Goal: Register for event/course

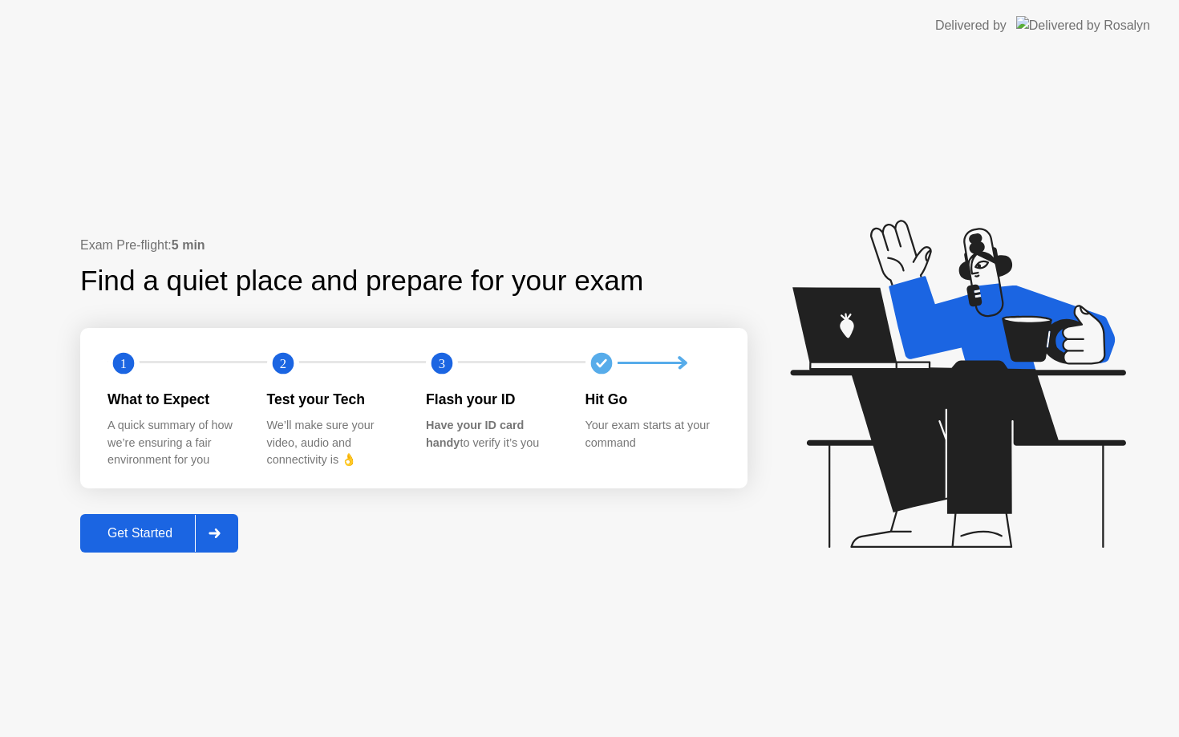
click at [164, 540] on div "Get Started" at bounding box center [140, 533] width 110 height 14
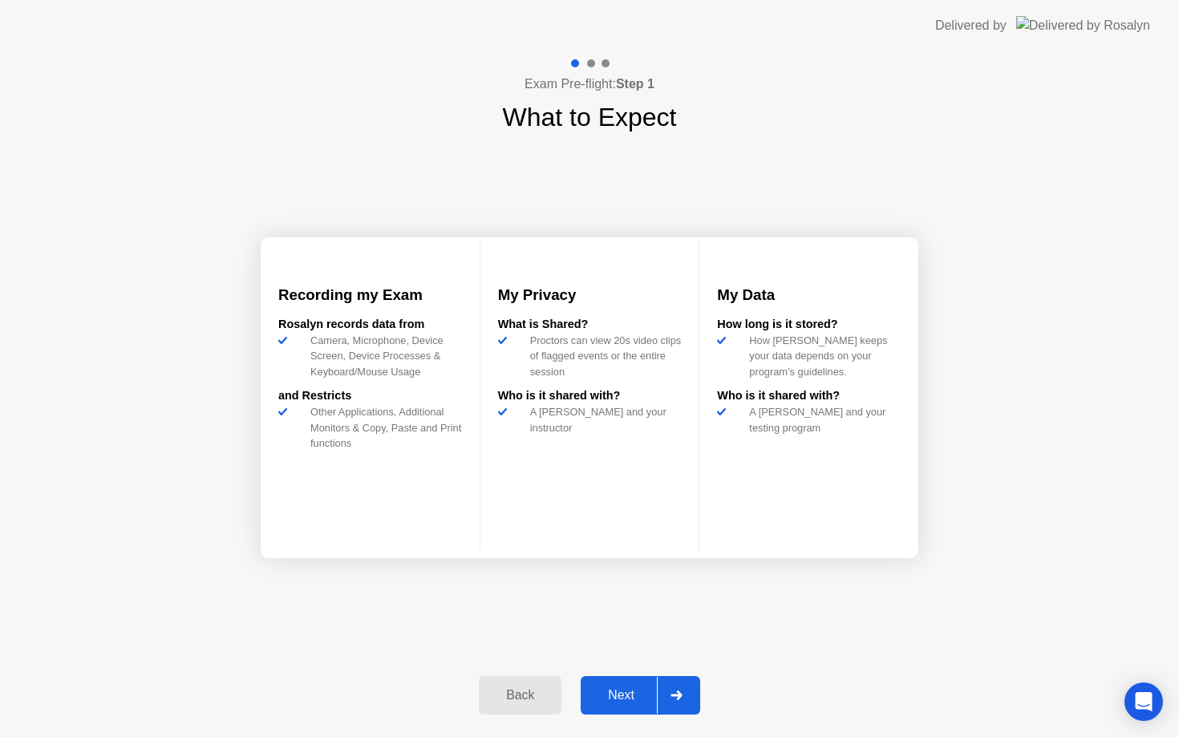
click at [621, 699] on div "Next" at bounding box center [620, 695] width 71 height 14
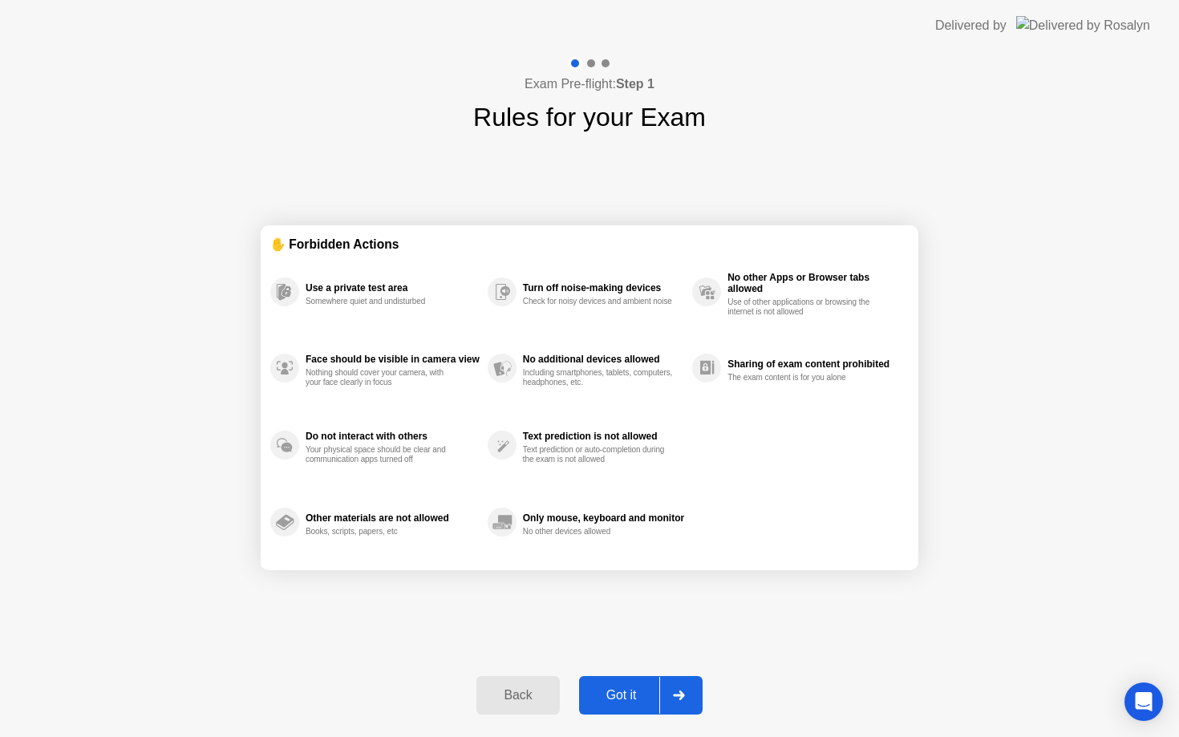
click at [621, 699] on div "Got it" at bounding box center [621, 695] width 75 height 14
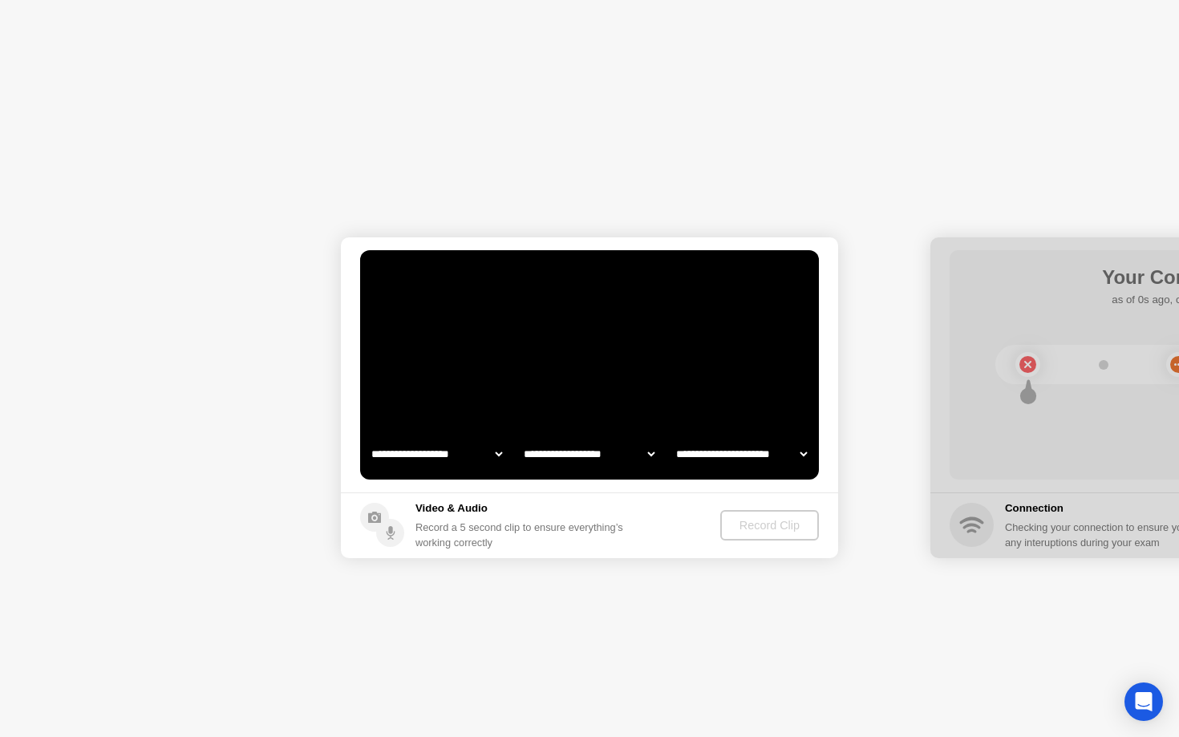
select select "**********"
select select "*******"
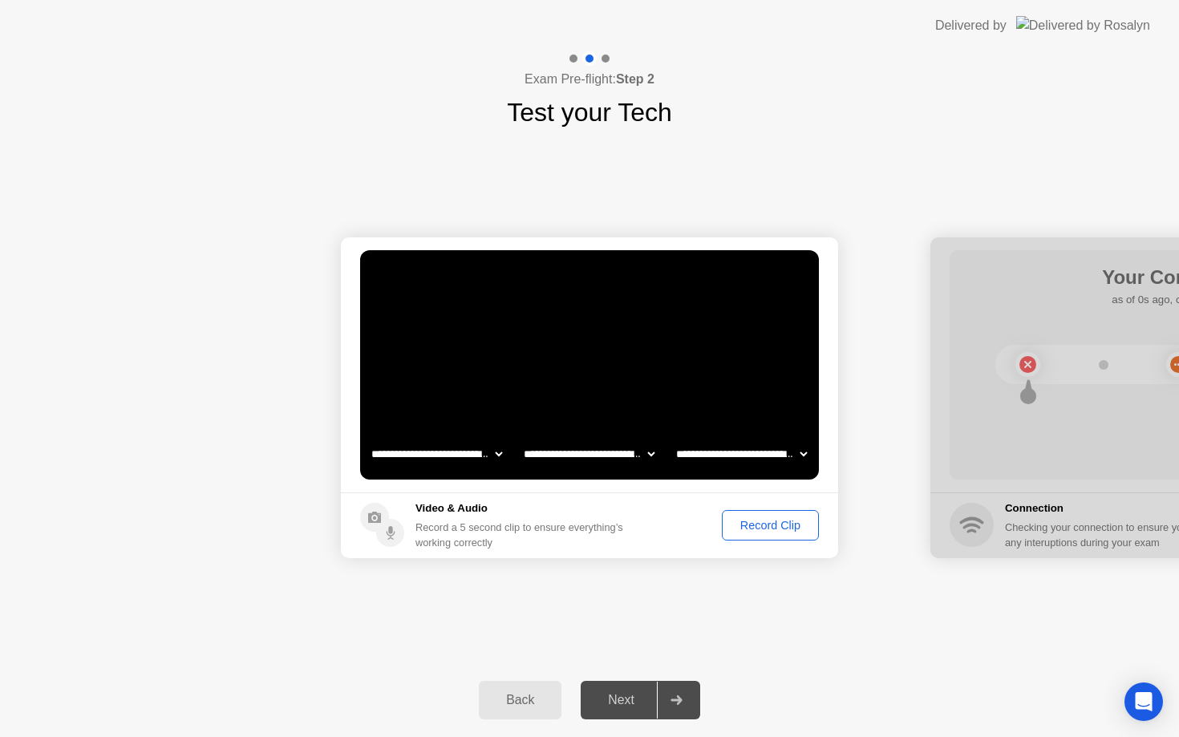
click at [773, 526] on div "Record Clip" at bounding box center [770, 525] width 86 height 13
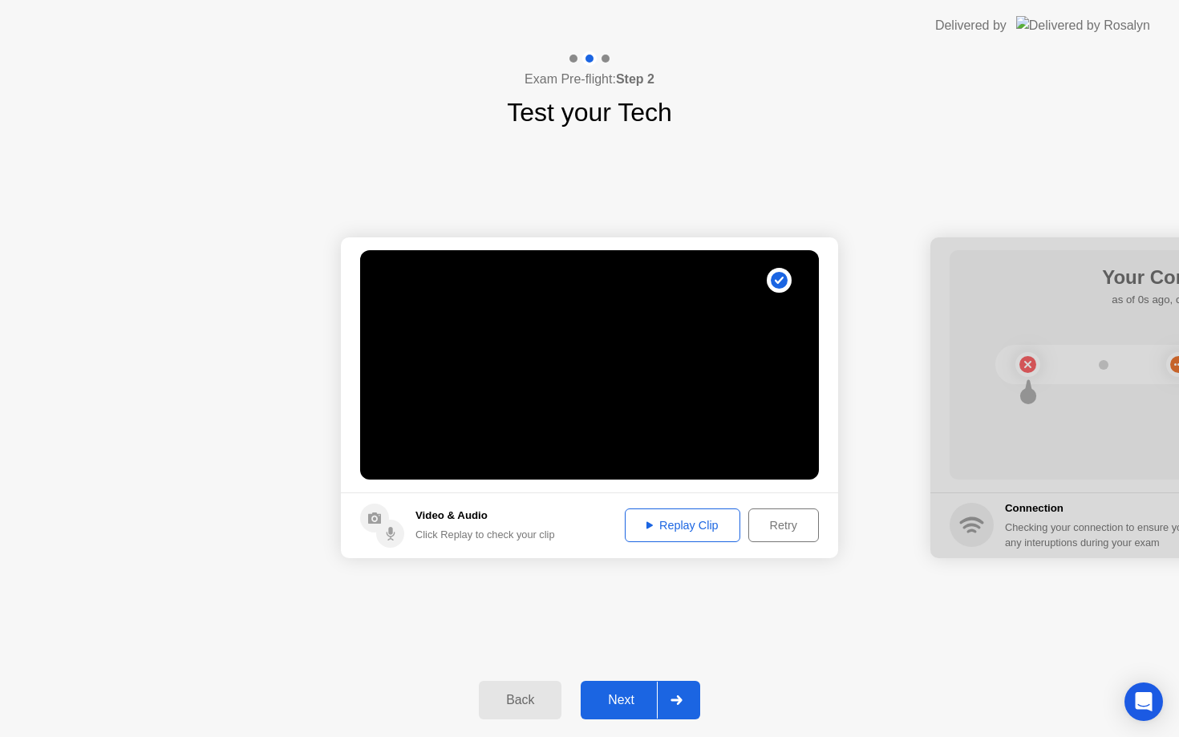
click at [686, 532] on div "Replay Clip" at bounding box center [682, 525] width 104 height 13
click at [666, 522] on div "Replay Clip" at bounding box center [682, 525] width 104 height 13
click at [642, 529] on div "Replay Clip" at bounding box center [682, 525] width 104 height 13
click at [633, 703] on div "Next" at bounding box center [620, 700] width 71 height 14
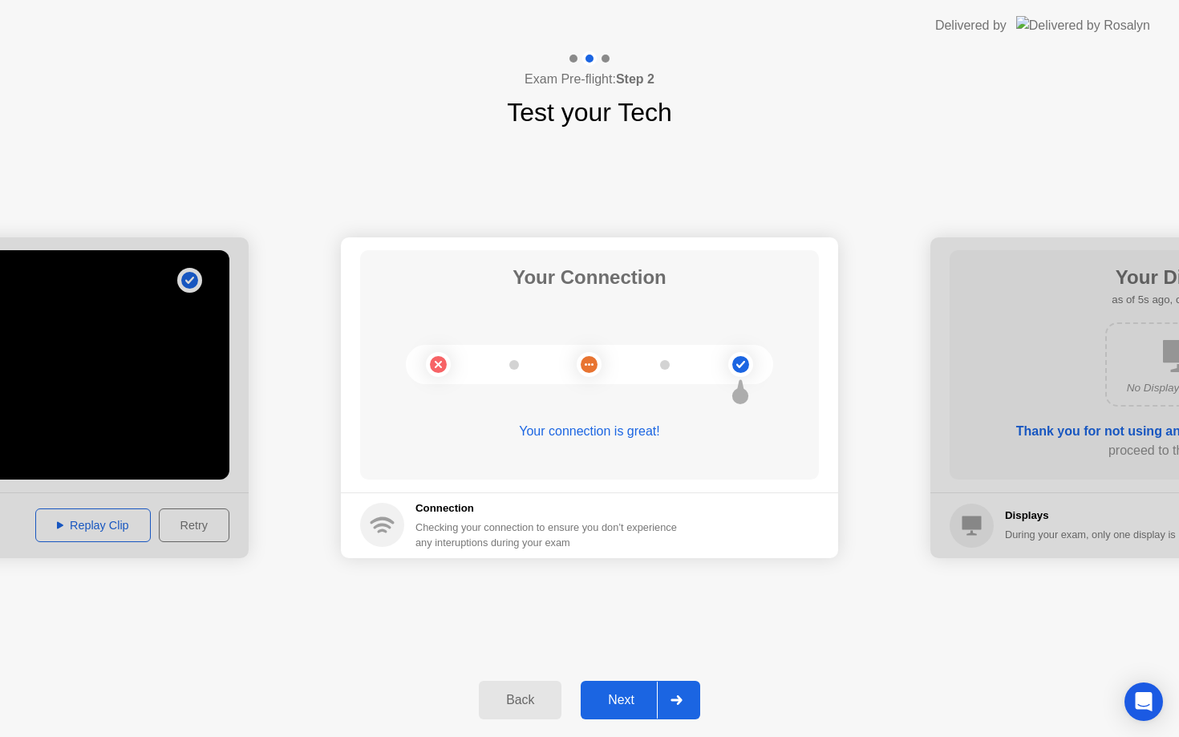
click at [624, 685] on button "Next" at bounding box center [640, 700] width 119 height 38
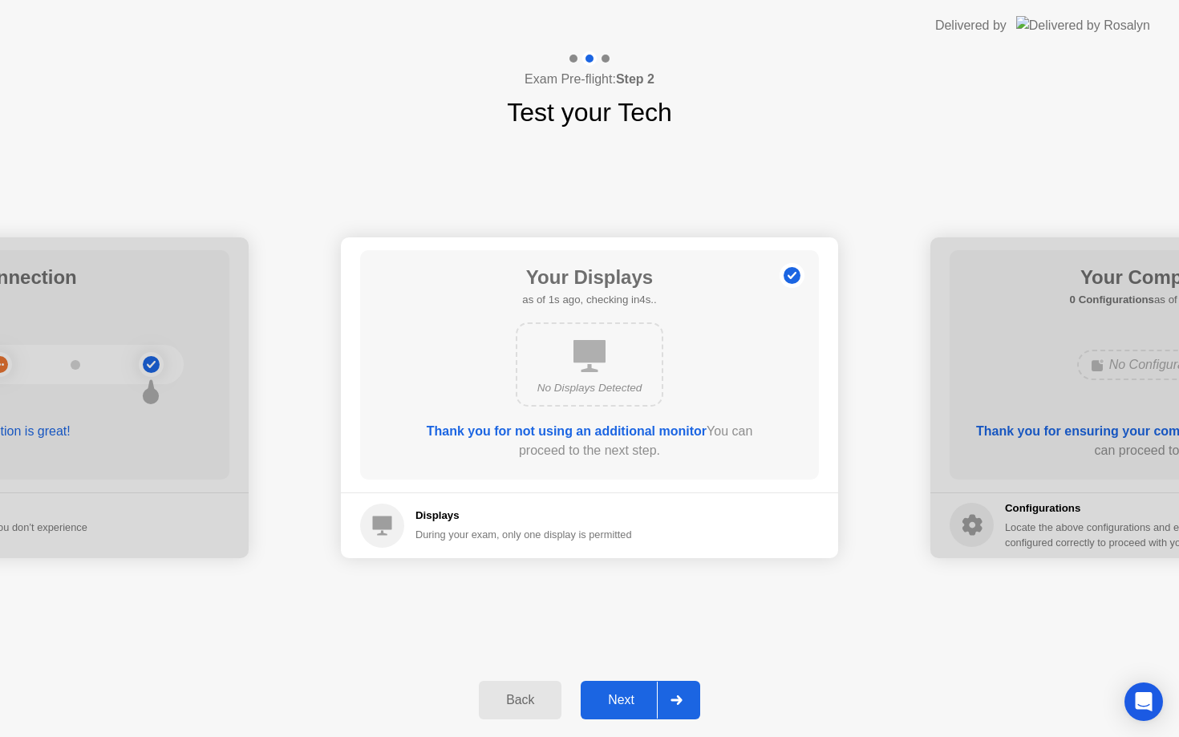
click at [639, 710] on button "Next" at bounding box center [640, 700] width 119 height 38
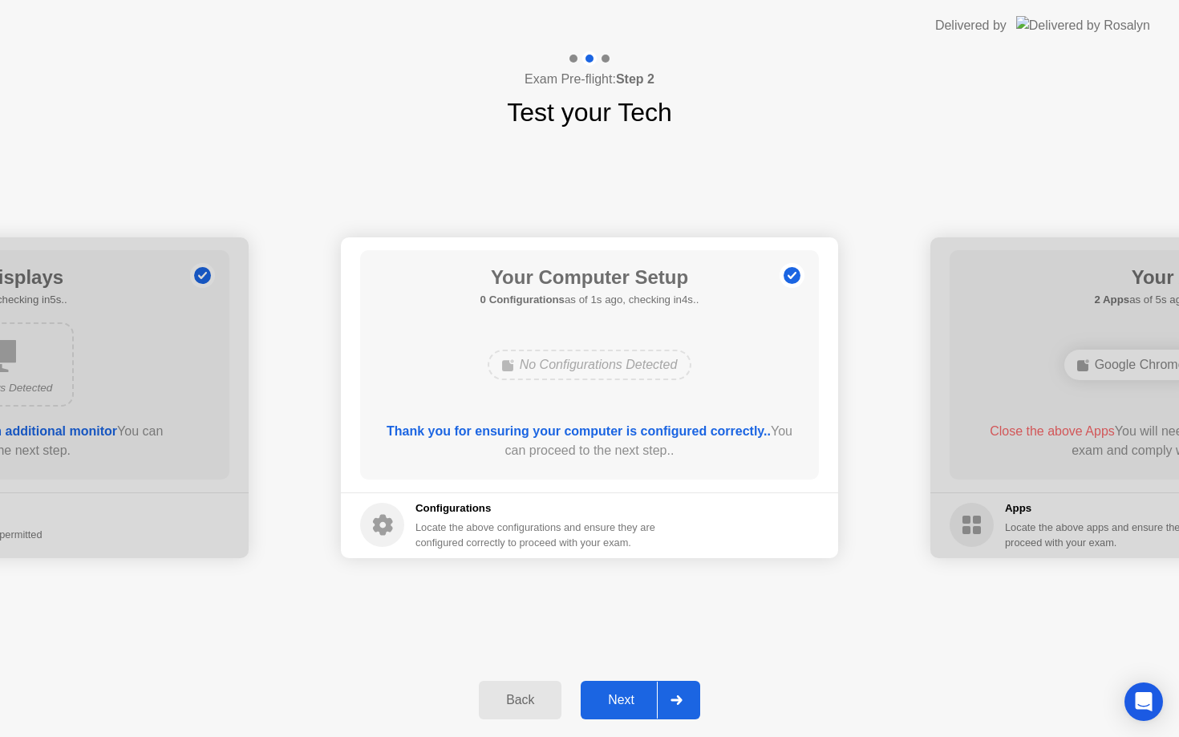
click at [635, 698] on div "Next" at bounding box center [620, 700] width 71 height 14
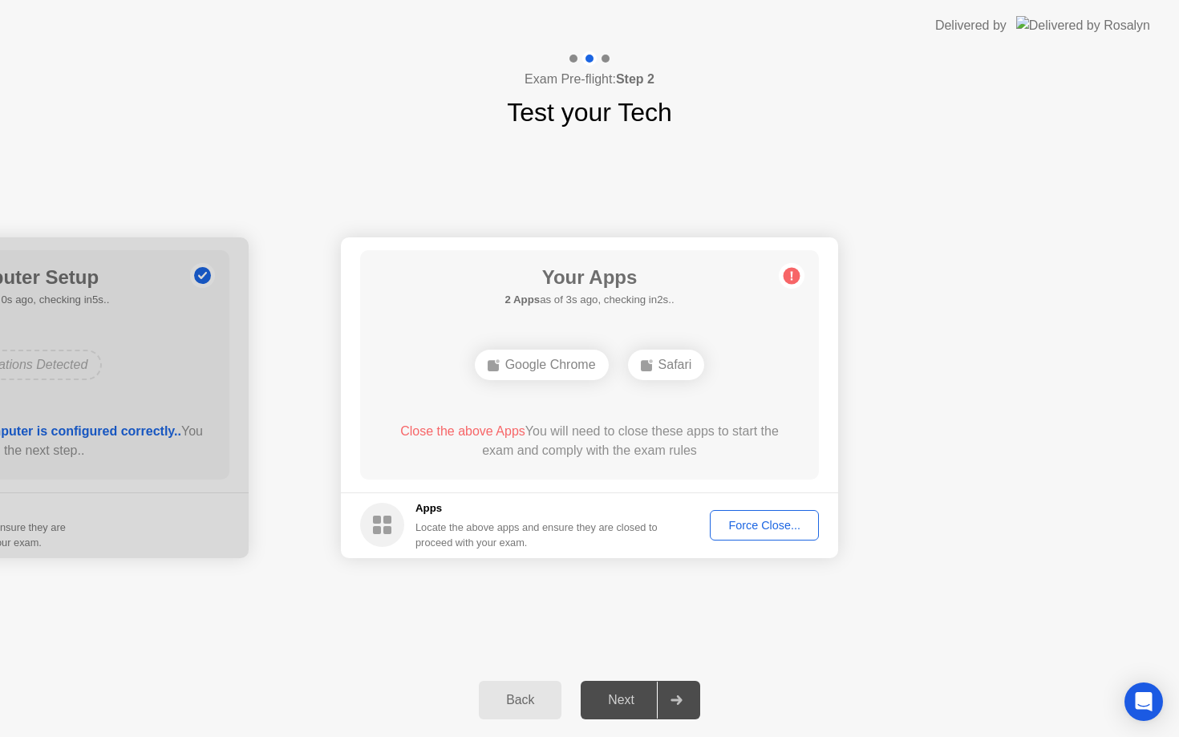
click at [772, 516] on button "Force Close..." at bounding box center [764, 525] width 109 height 30
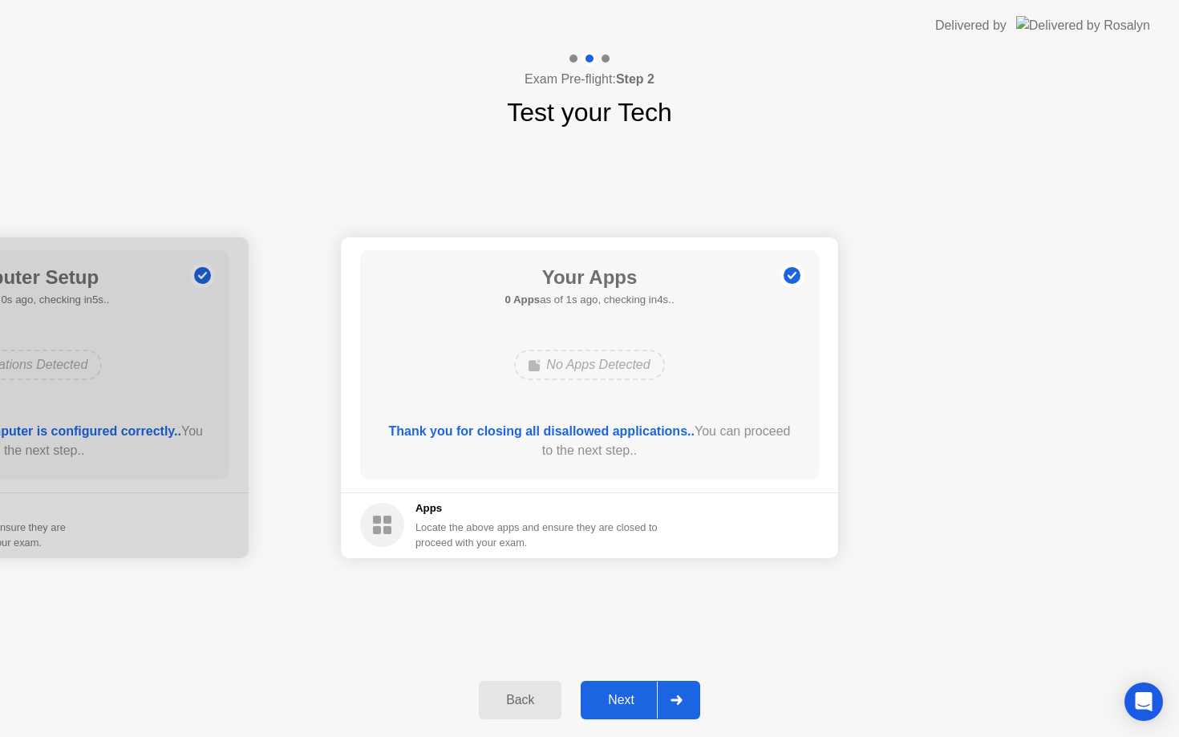
click at [624, 714] on button "Next" at bounding box center [640, 700] width 119 height 38
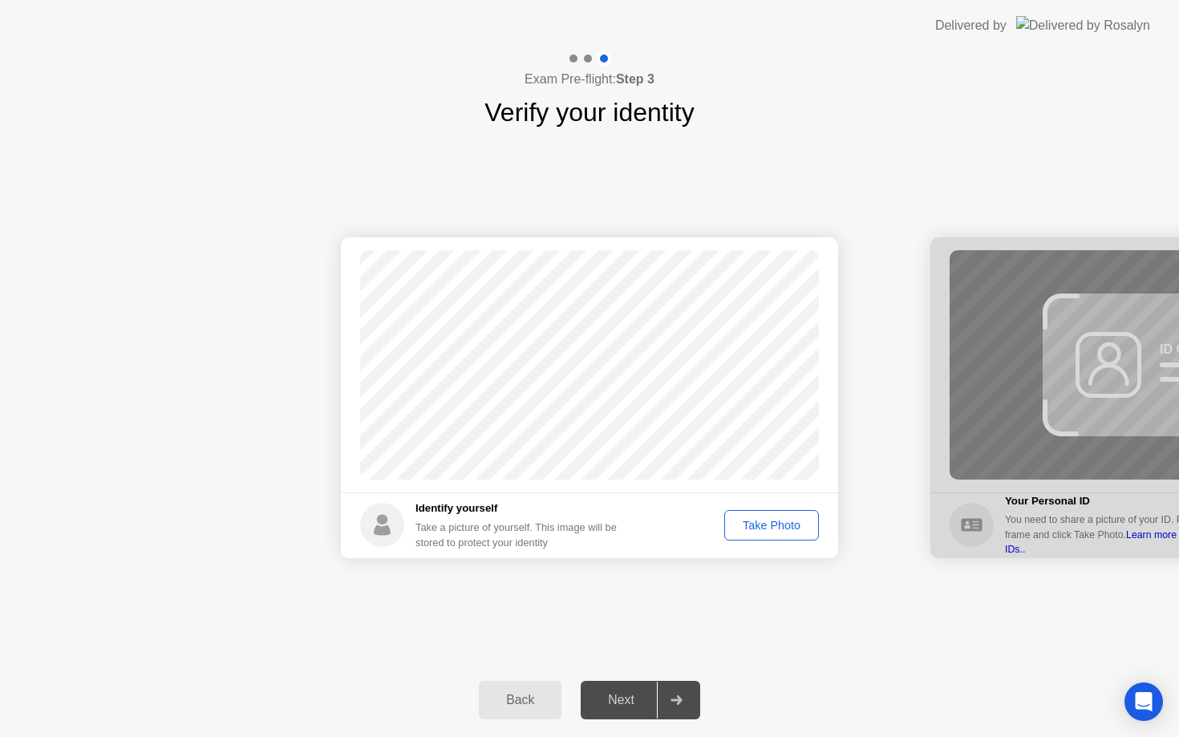
click at [794, 522] on div "Take Photo" at bounding box center [771, 525] width 83 height 13
click at [639, 700] on div "Next" at bounding box center [620, 700] width 71 height 14
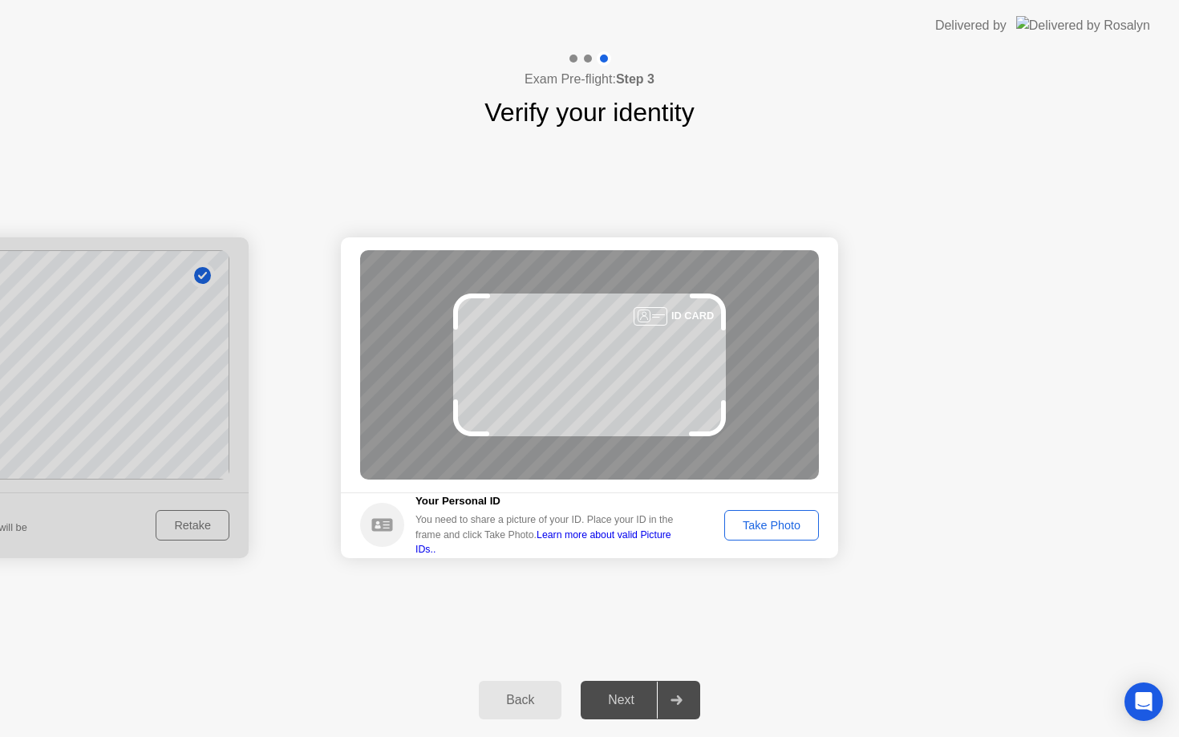
click at [772, 522] on div "Take Photo" at bounding box center [771, 525] width 83 height 13
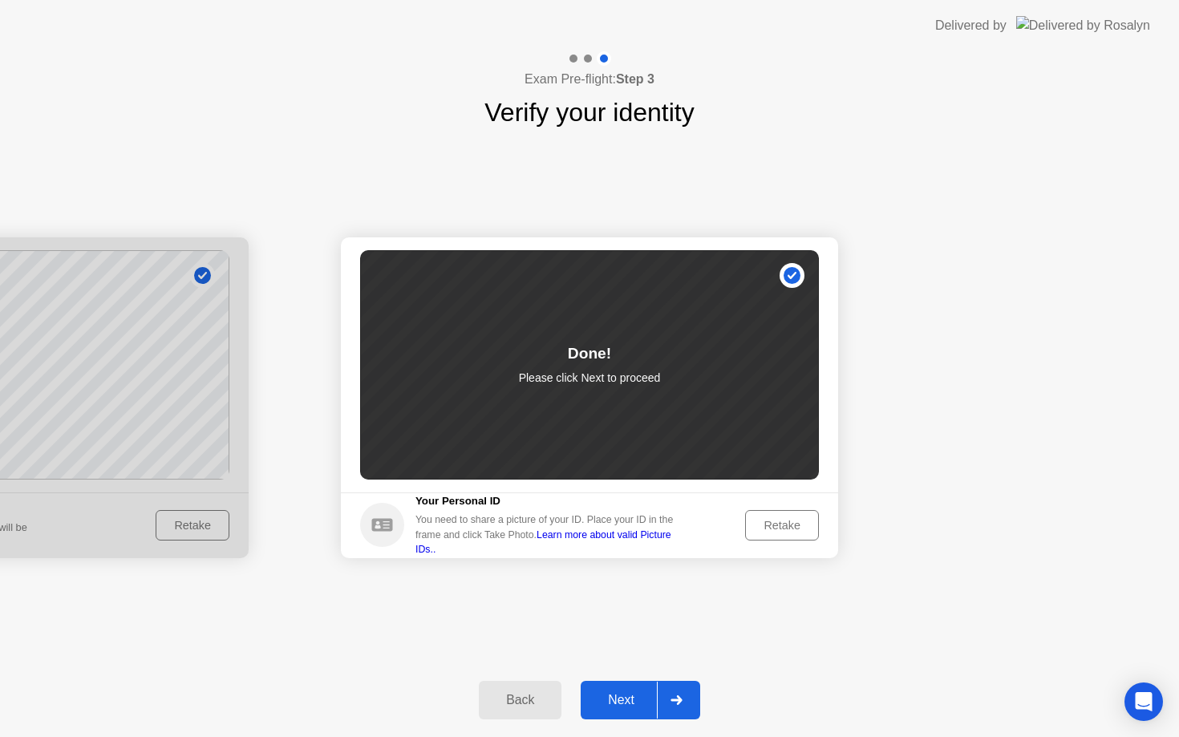
click at [629, 702] on div "Next" at bounding box center [620, 700] width 71 height 14
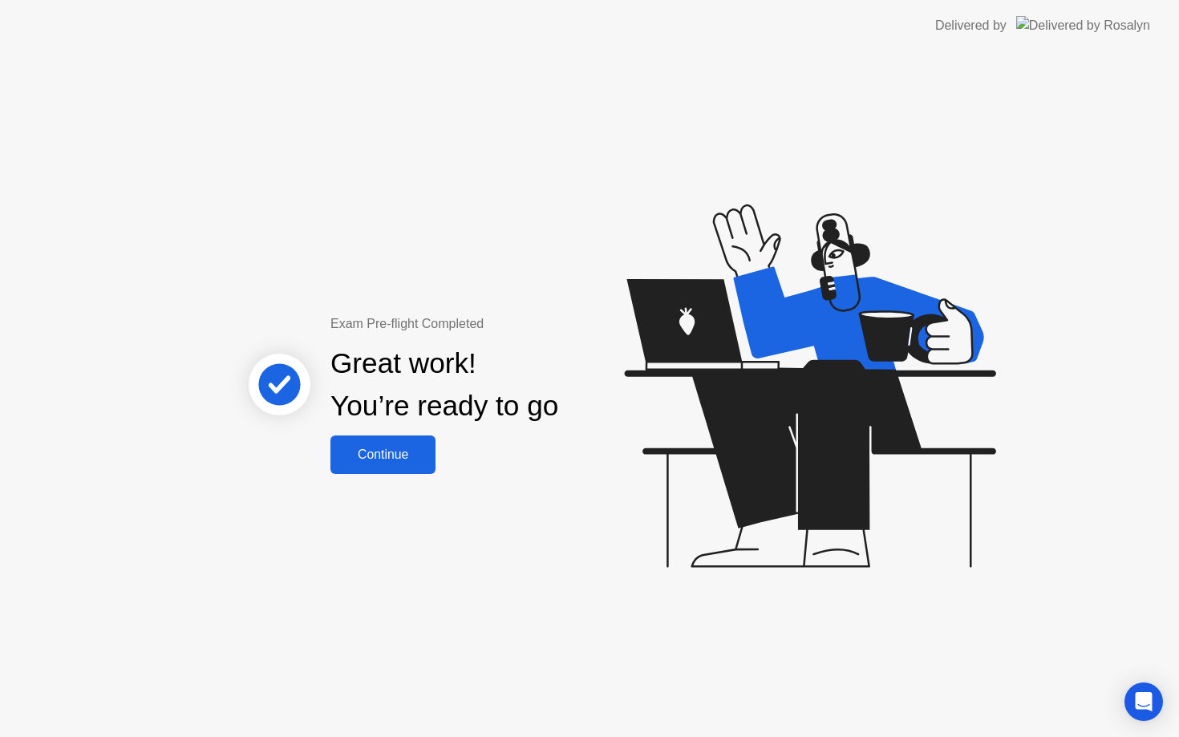
click at [418, 462] on div "Continue" at bounding box center [382, 454] width 95 height 14
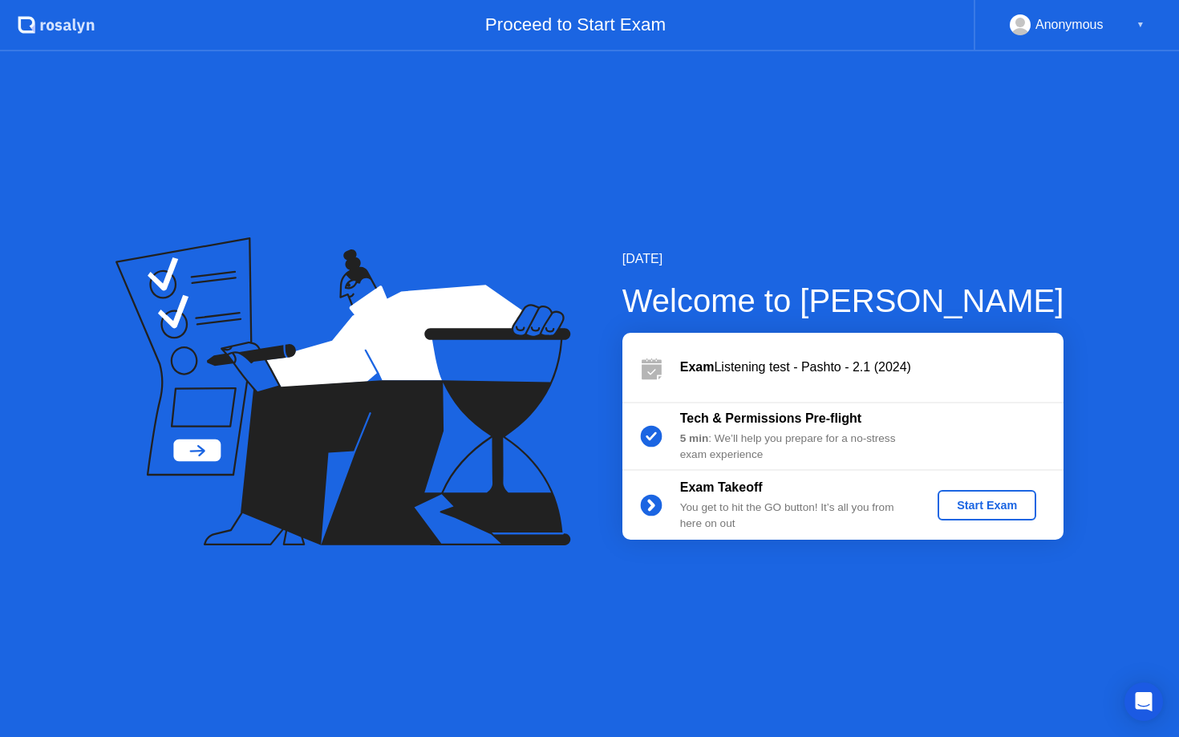
click at [992, 510] on div "Start Exam" at bounding box center [987, 505] width 86 height 13
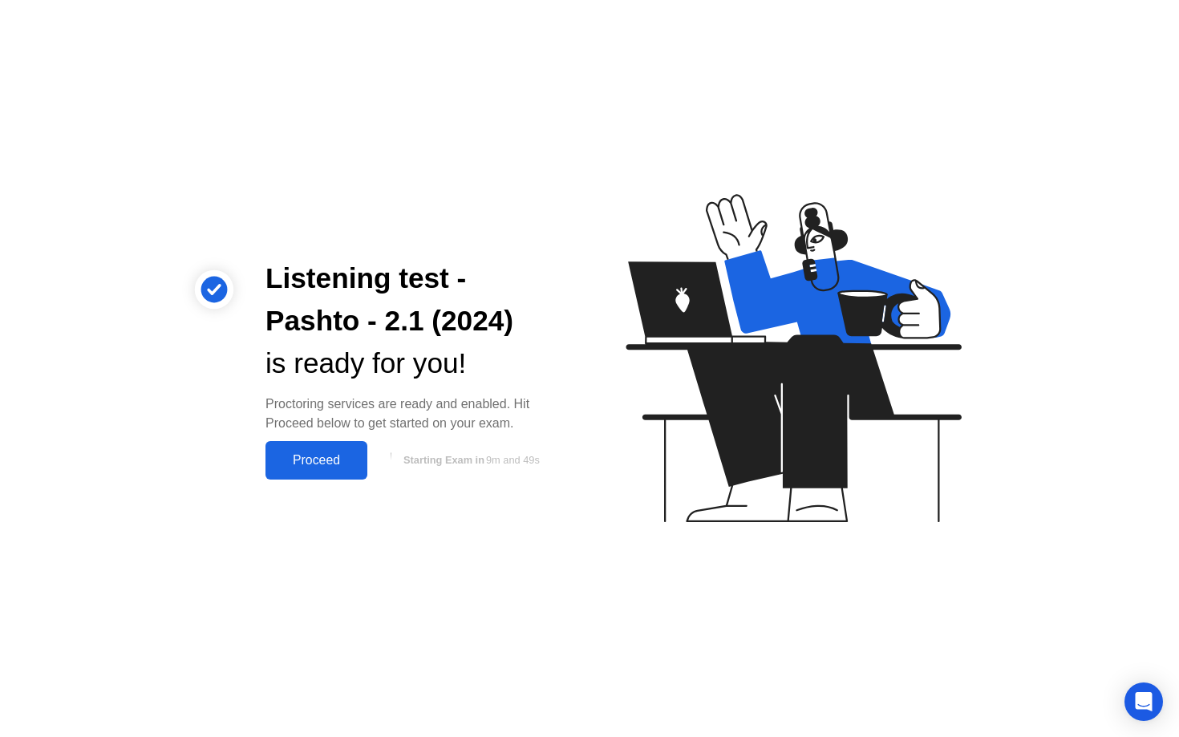
click at [347, 449] on button "Proceed" at bounding box center [316, 460] width 102 height 38
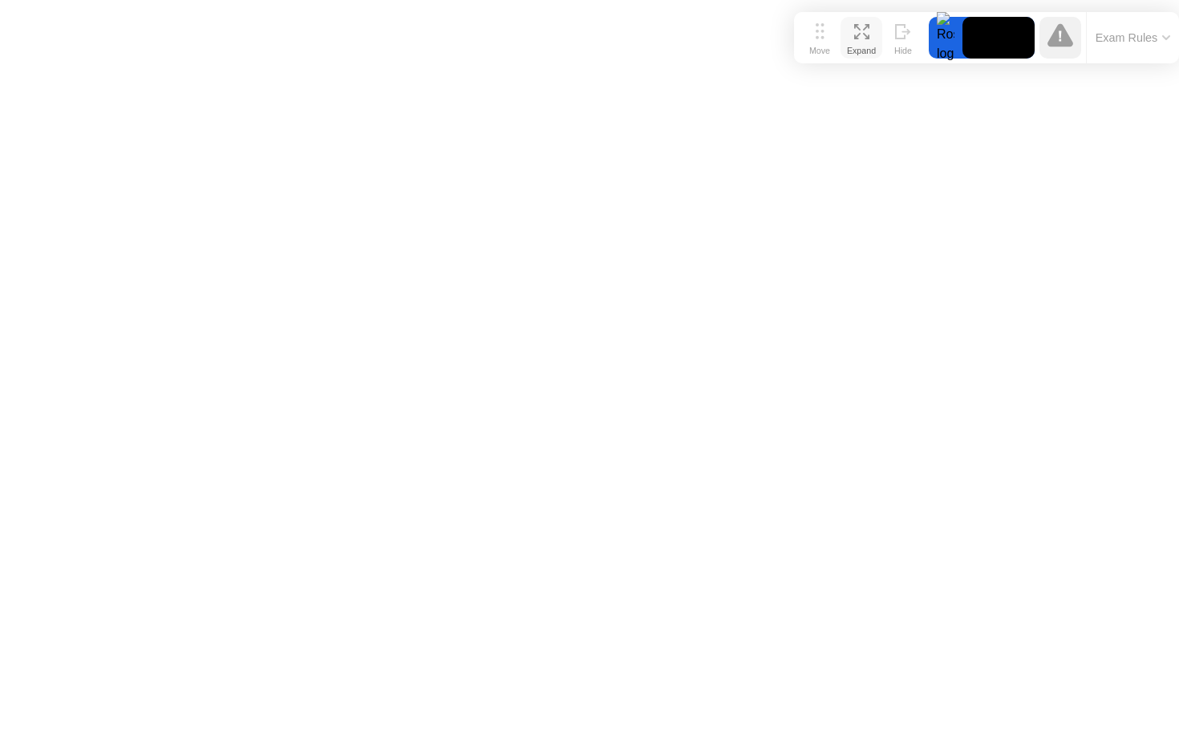
drag, startPoint x: 437, startPoint y: 699, endPoint x: 864, endPoint y: 26, distance: 797.3
click at [864, 26] on div "Move Expand Hide" at bounding box center [861, 38] width 125 height 42
click at [1006, 37] on video at bounding box center [998, 38] width 72 height 42
click at [980, 39] on video at bounding box center [998, 38] width 72 height 42
click at [938, 47] on div at bounding box center [946, 38] width 34 height 42
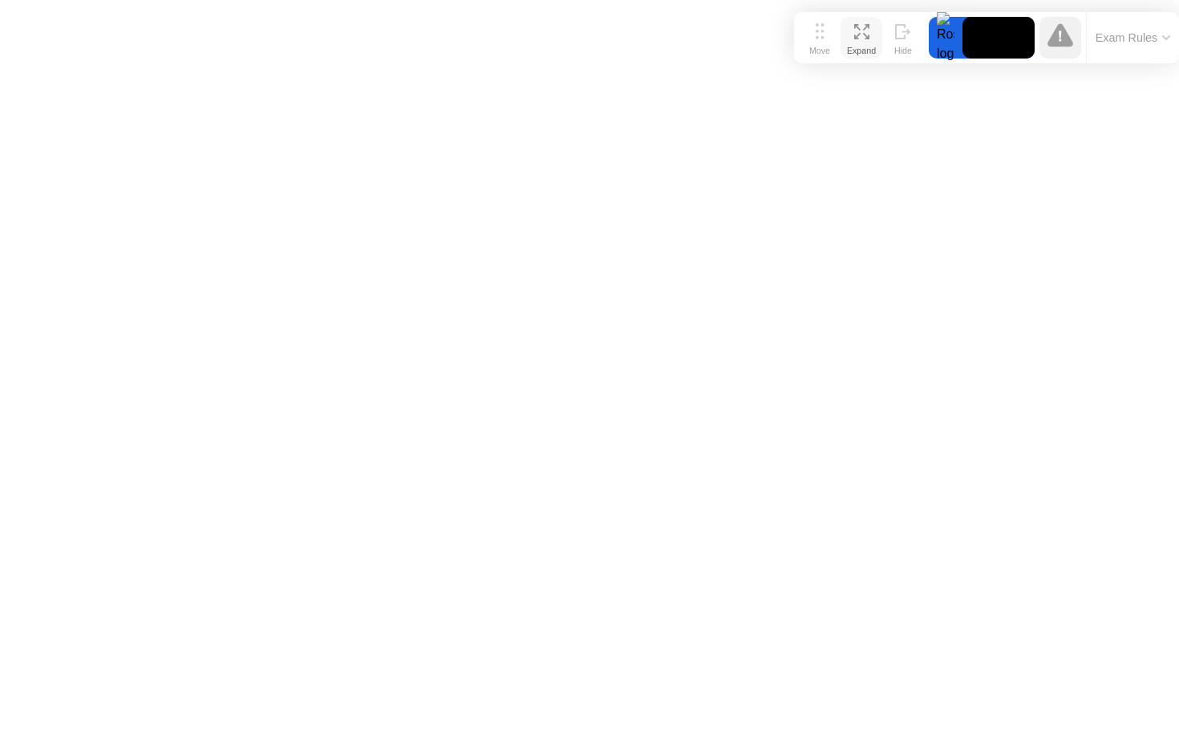
click at [860, 30] on icon at bounding box center [861, 31] width 15 height 15
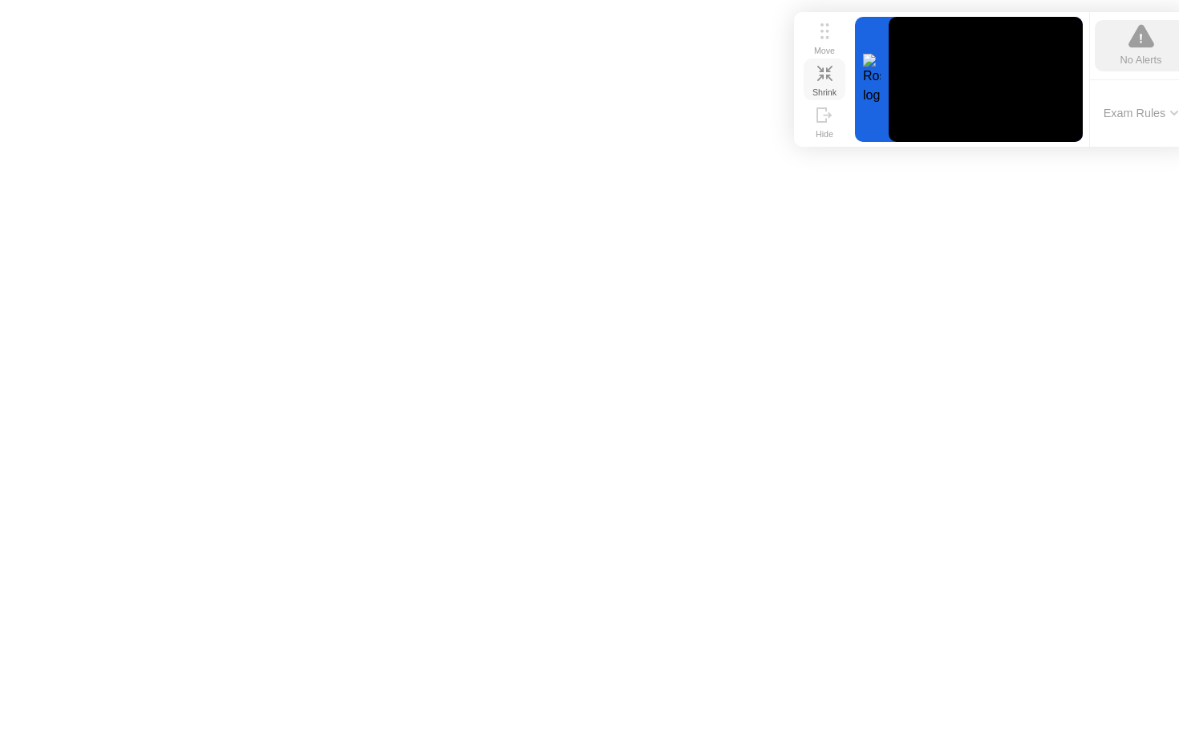
click at [830, 79] on icon at bounding box center [829, 78] width 6 height 6
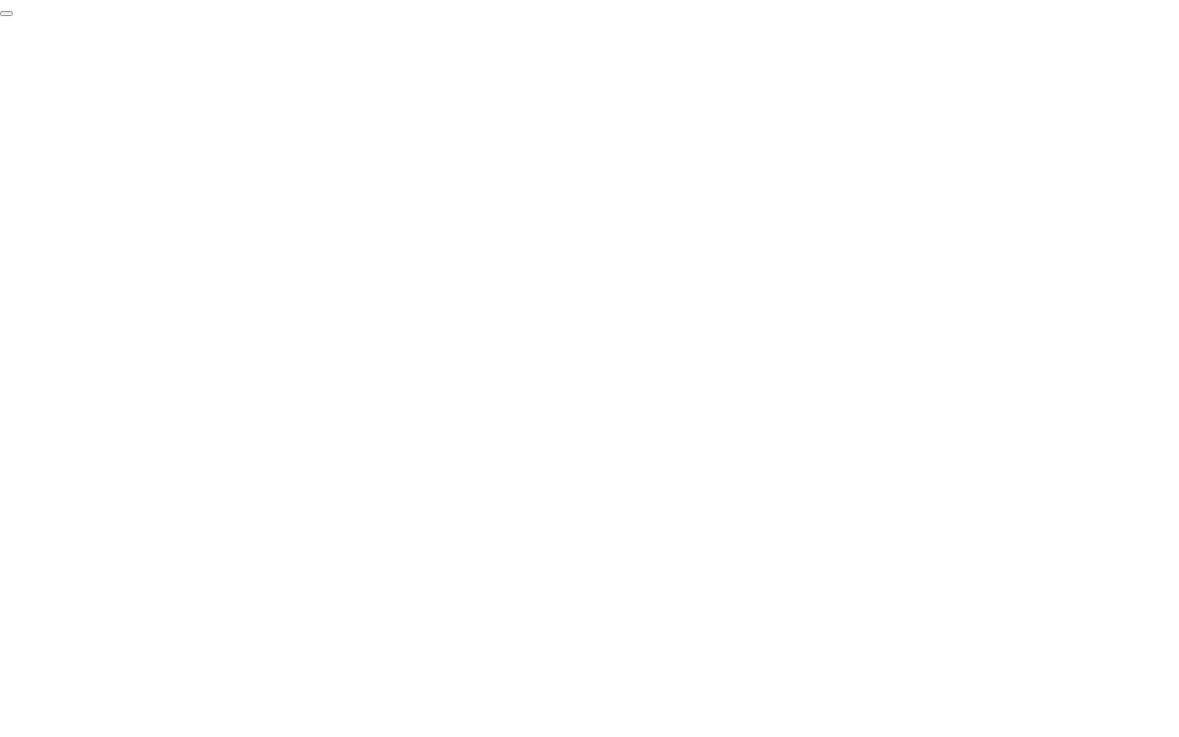
click div "End Proctoring Session"
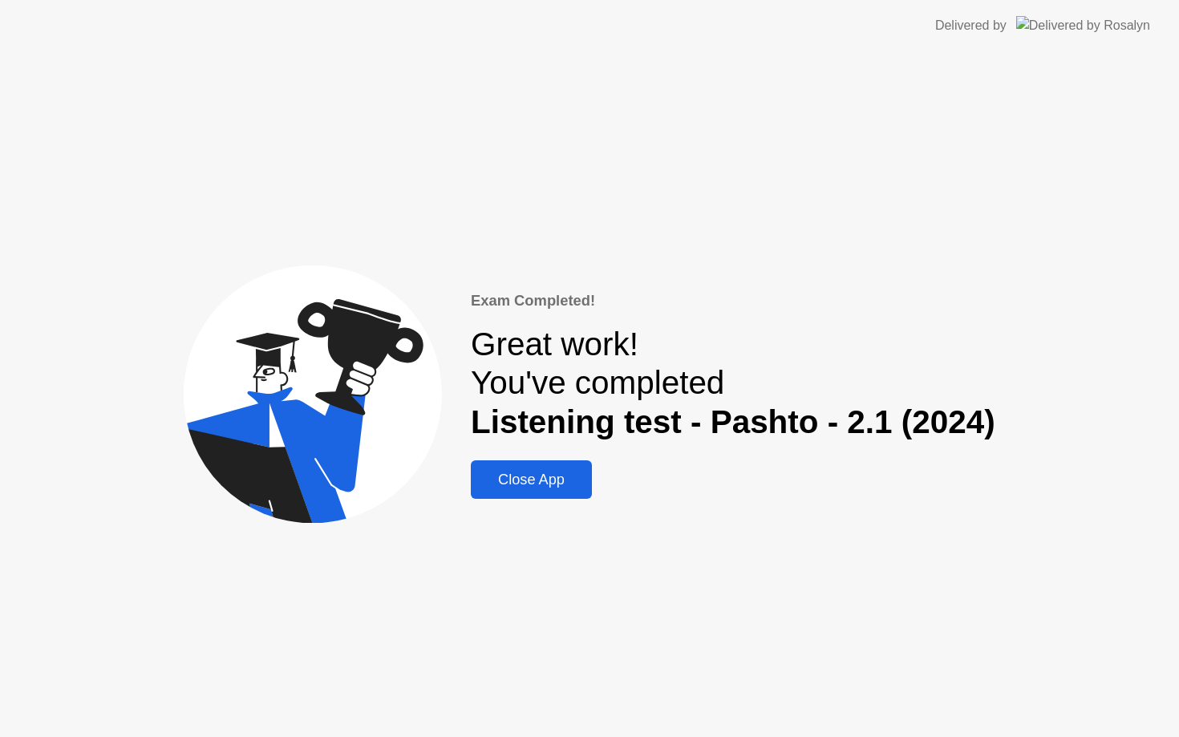
click at [547, 496] on button "Close App" at bounding box center [531, 479] width 121 height 38
